Goal: Transaction & Acquisition: Purchase product/service

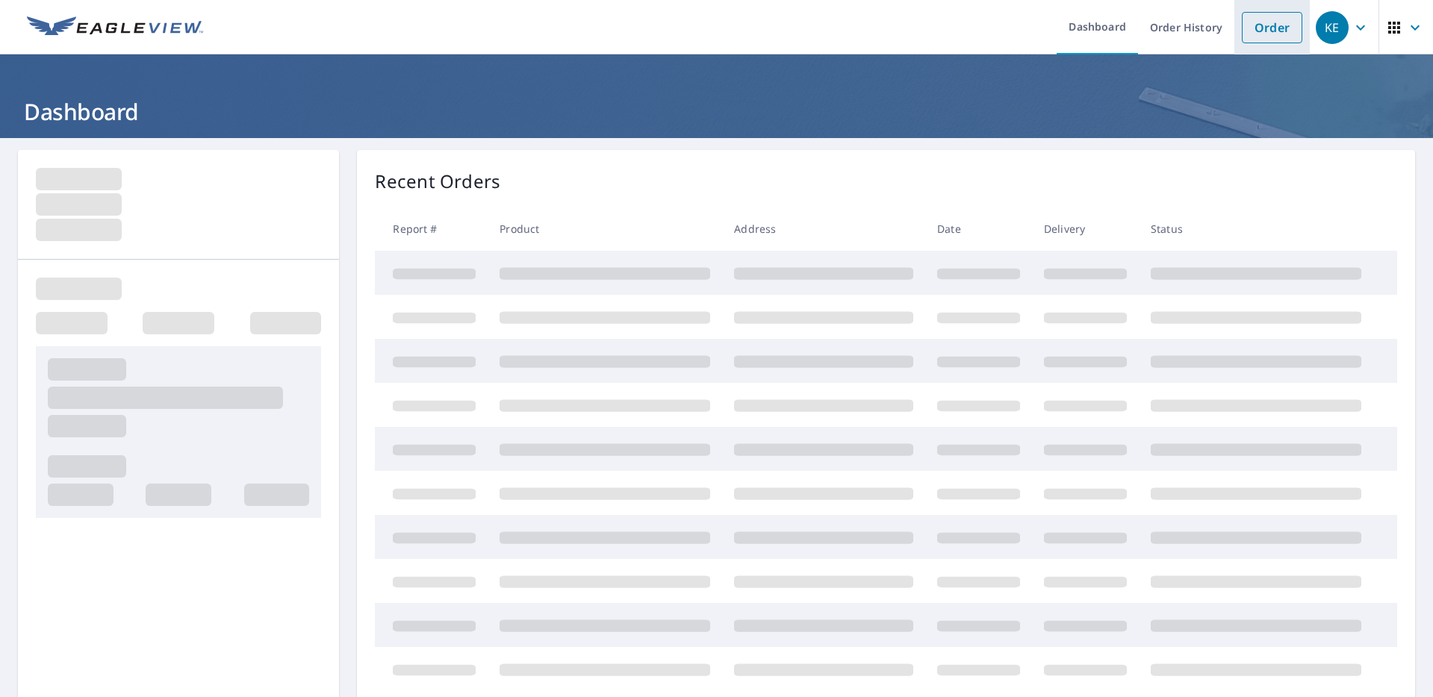
click at [1266, 20] on link "Order" at bounding box center [1272, 27] width 60 height 31
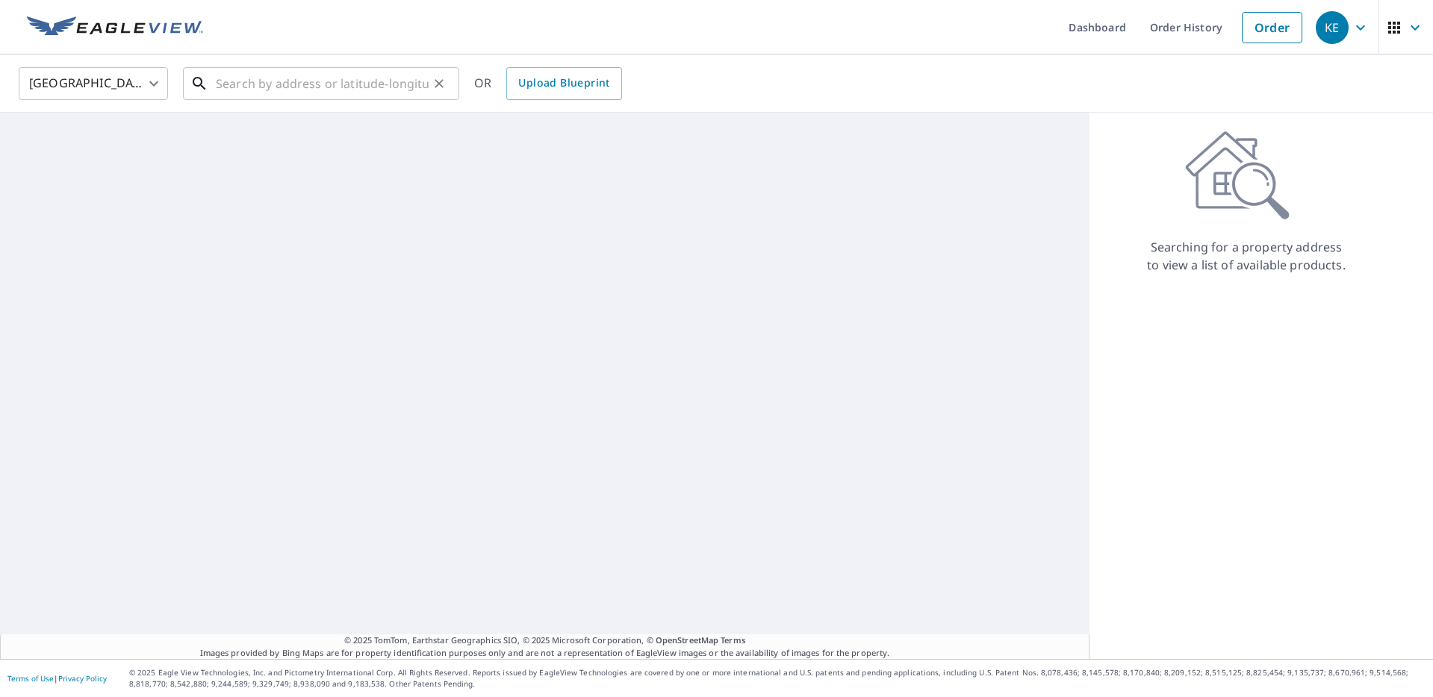
click at [363, 85] on input "text" at bounding box center [322, 84] width 213 height 42
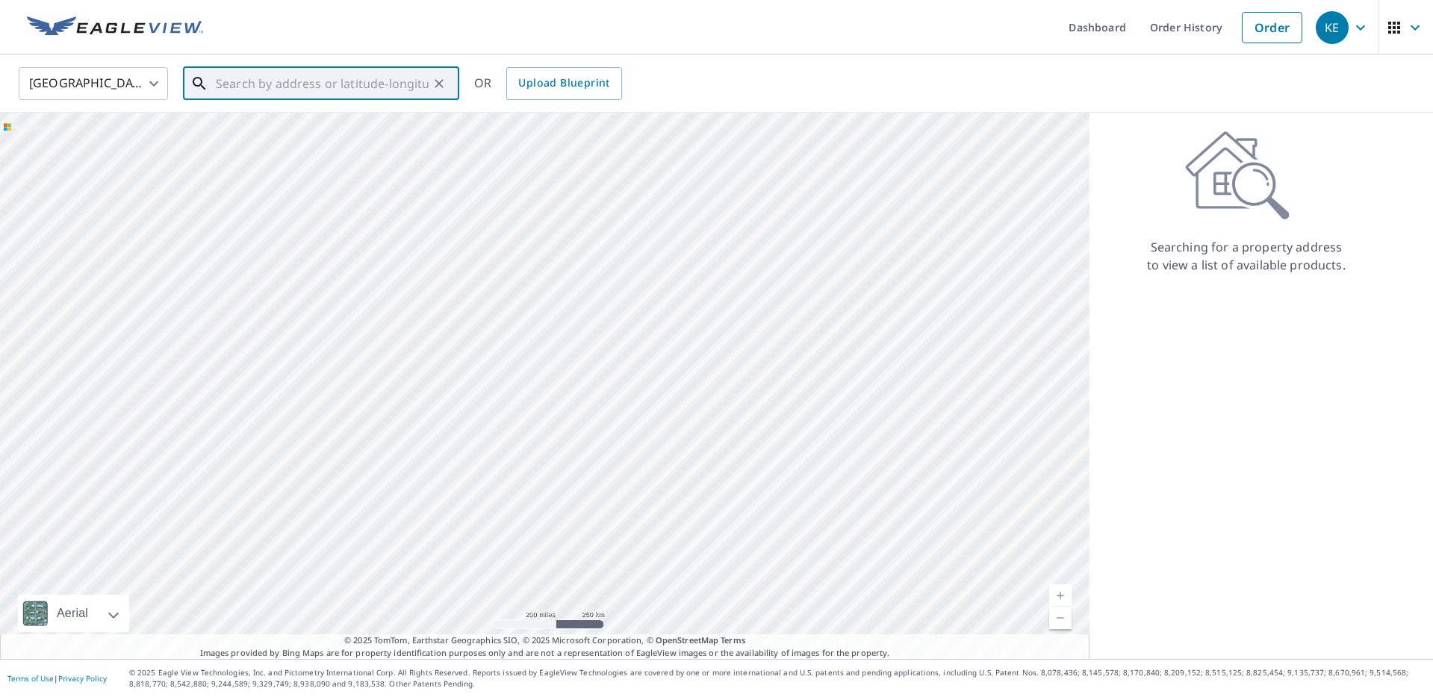
paste input "[STREET_ADDRESS]"
type input "69 K D Ln 28704"
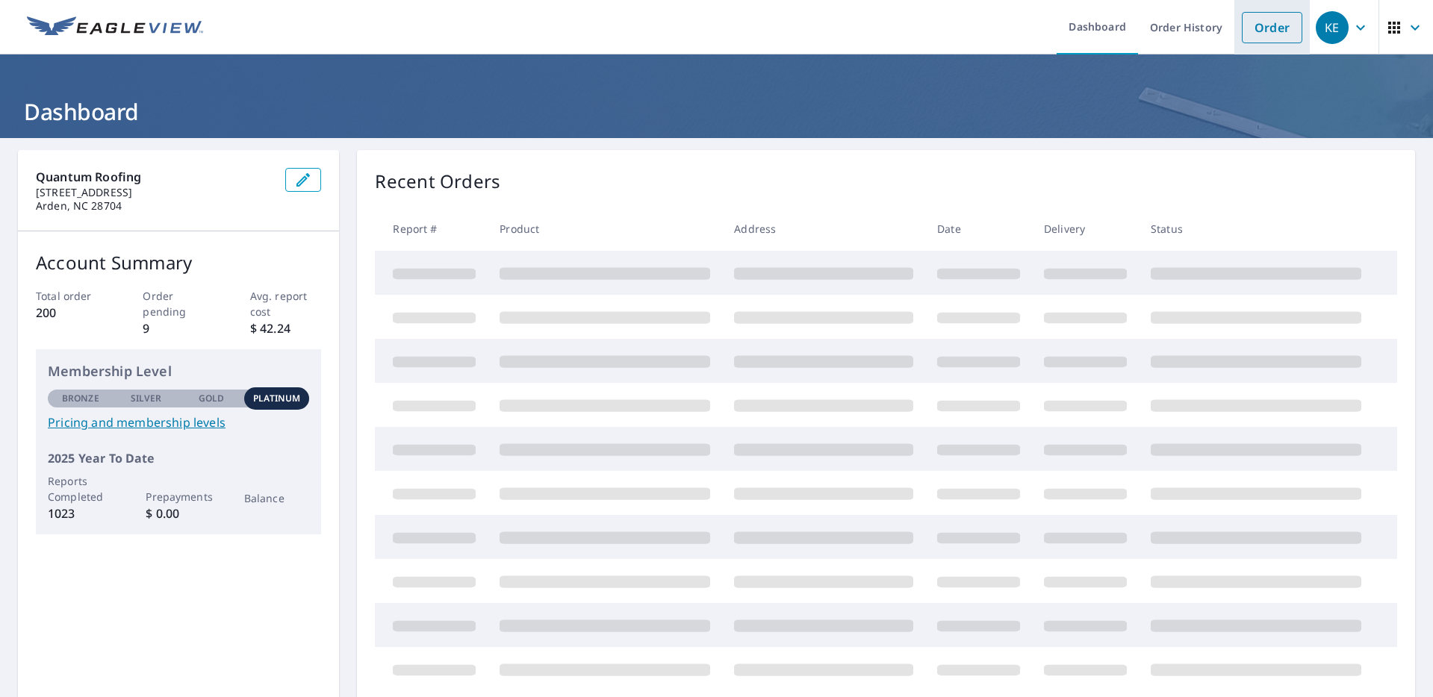
click at [1260, 44] on li "Order" at bounding box center [1271, 27] width 75 height 55
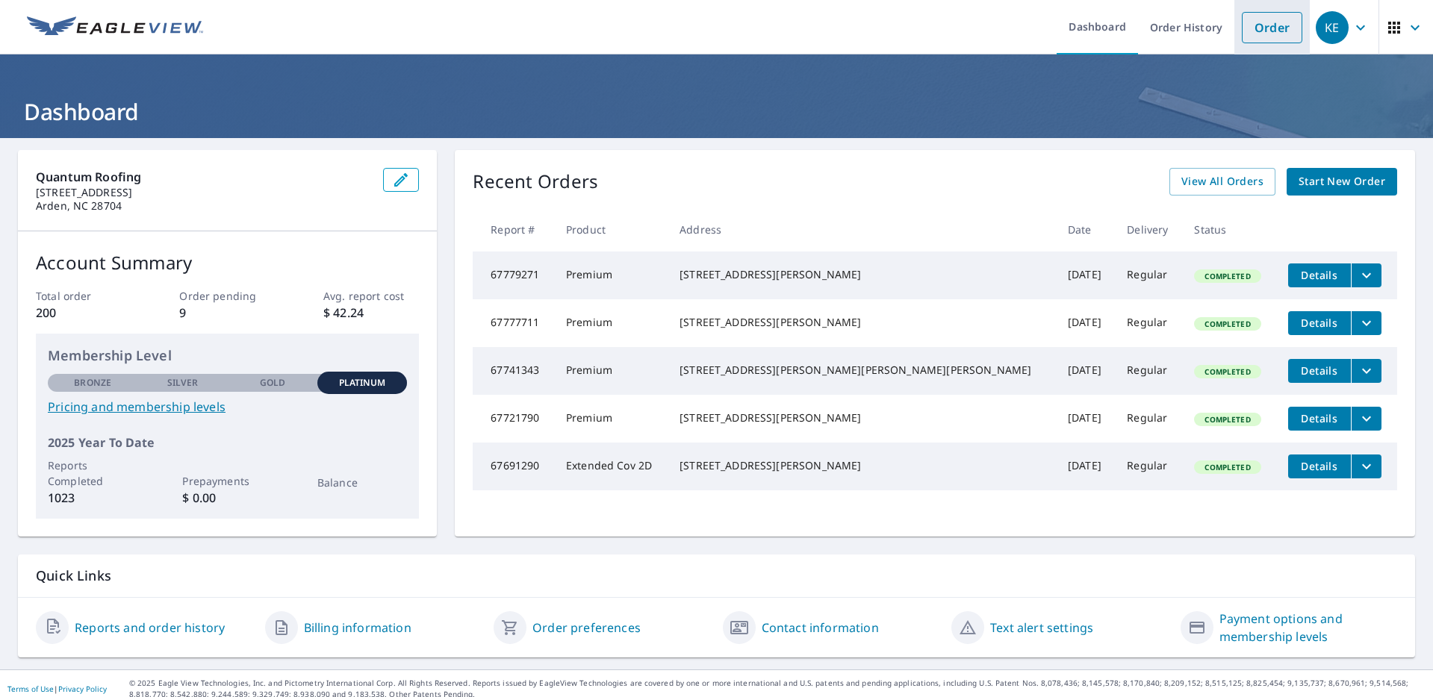
click at [1300, 33] on link "Order" at bounding box center [1272, 27] width 60 height 31
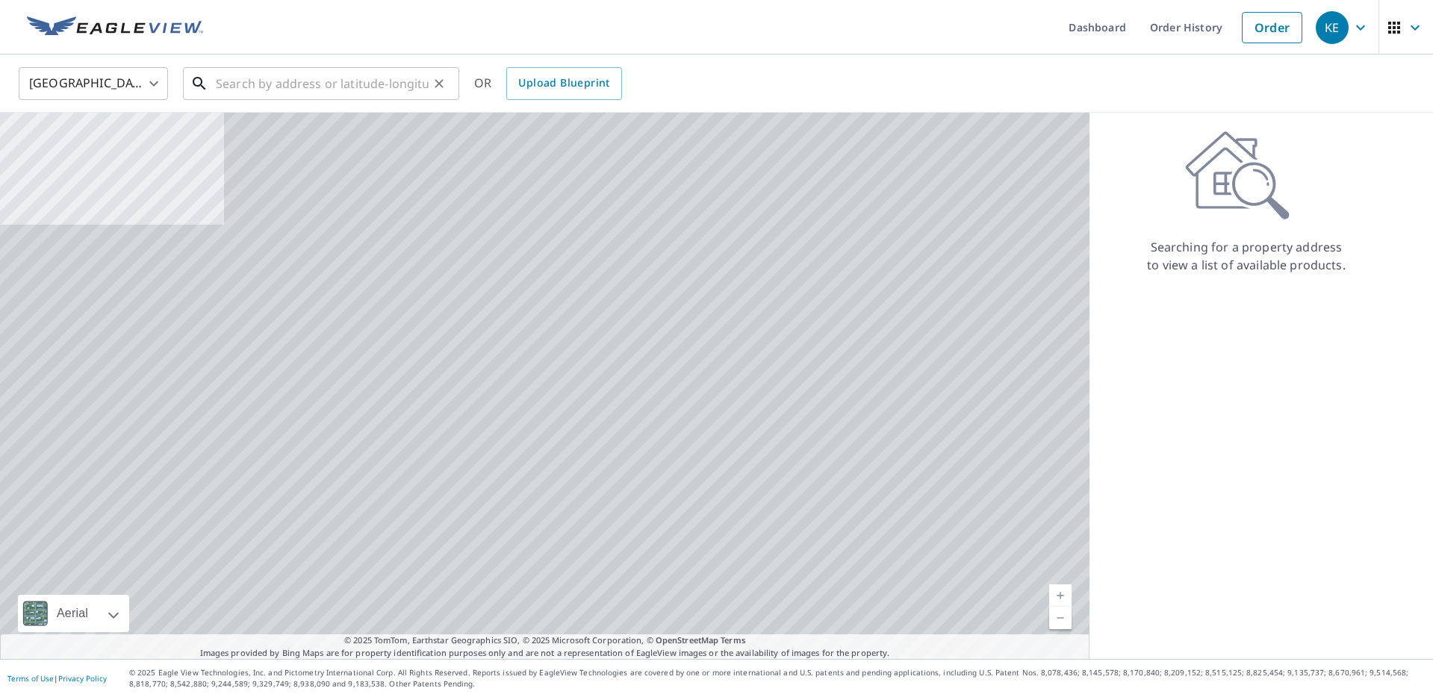
click at [328, 81] on input "text" at bounding box center [322, 84] width 213 height 42
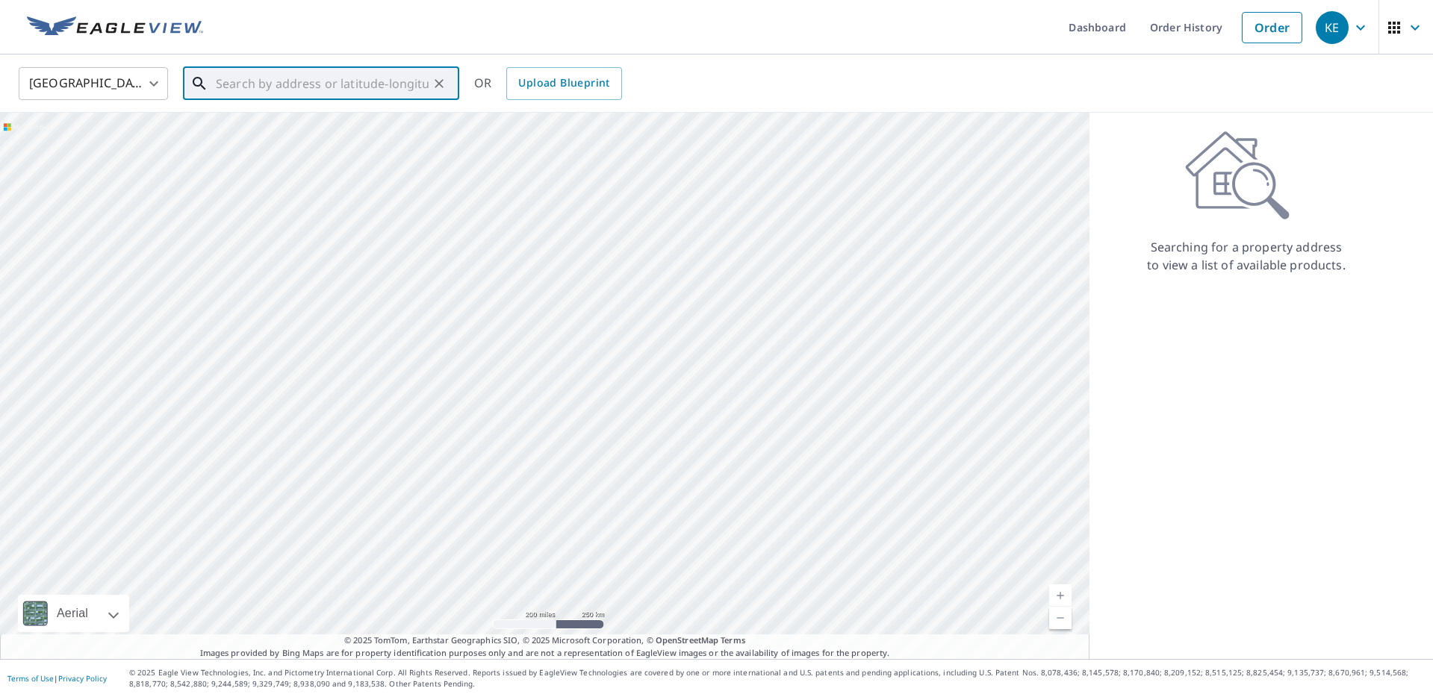
paste input "[STREET_ADDRESS]"
drag, startPoint x: 243, startPoint y: 84, endPoint x: 105, endPoint y: 75, distance: 139.1
click at [105, 75] on div "United States US ​ 69 K D Ln, Arden, NC, USA ​ Match not found OR Upload Bluepr…" at bounding box center [711, 83] width 1408 height 35
click at [361, 76] on input "[STREET_ADDRESS]" at bounding box center [322, 84] width 213 height 42
type input "[STREET_ADDRESS]"
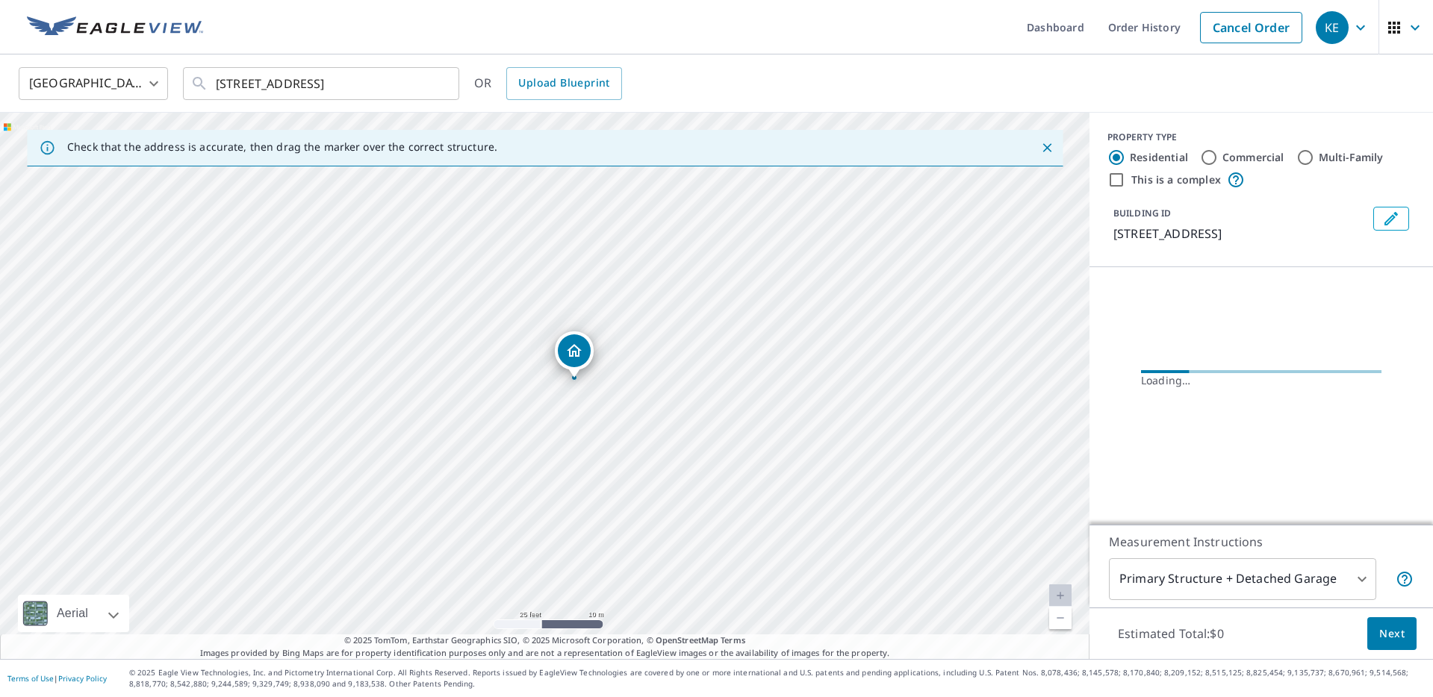
drag, startPoint x: 698, startPoint y: 440, endPoint x: 600, endPoint y: 430, distance: 99.1
click at [600, 430] on div "69 Kd Ln Arden, NC 28704" at bounding box center [545, 386] width 1090 height 547
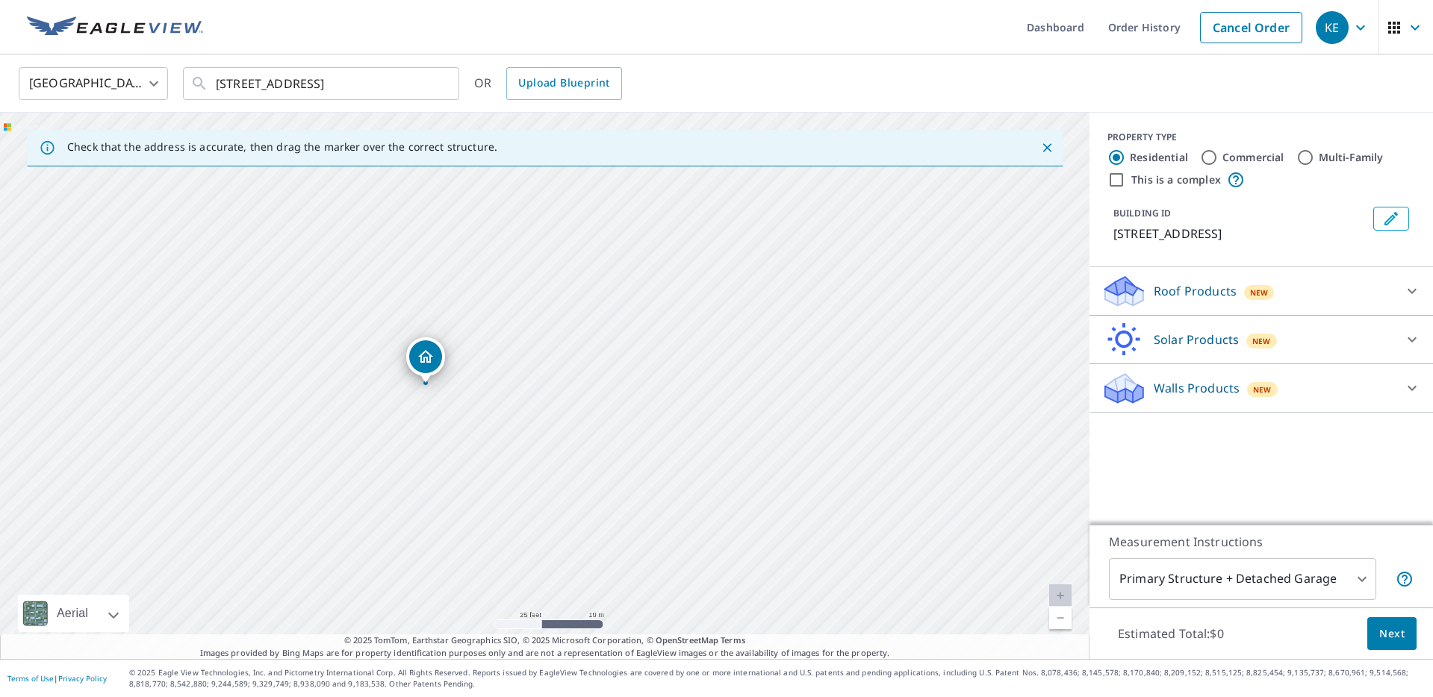
drag, startPoint x: 477, startPoint y: 419, endPoint x: 358, endPoint y: 419, distance: 119.5
click at [358, 419] on div "69 Kd Ln Arden, NC 28704" at bounding box center [545, 386] width 1090 height 547
drag, startPoint x: 652, startPoint y: 322, endPoint x: 489, endPoint y: 410, distance: 185.1
click at [489, 410] on div "69 Kd Ln Arden, NC 28704" at bounding box center [545, 386] width 1090 height 547
